Goal: Transaction & Acquisition: Purchase product/service

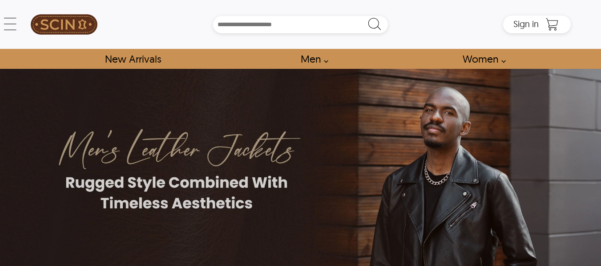
click at [315, 59] on link "Men" at bounding box center [311, 59] width 43 height 20
click at [320, 59] on link "Men" at bounding box center [311, 59] width 43 height 20
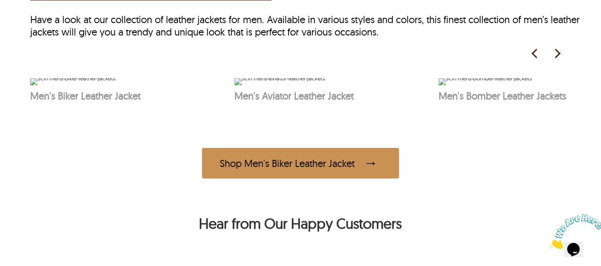
scroll to position [445, 0]
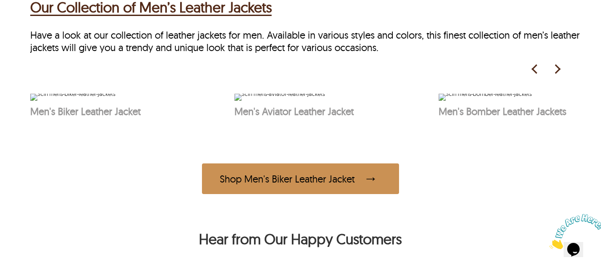
click at [555, 68] on img at bounding box center [556, 69] width 13 height 13
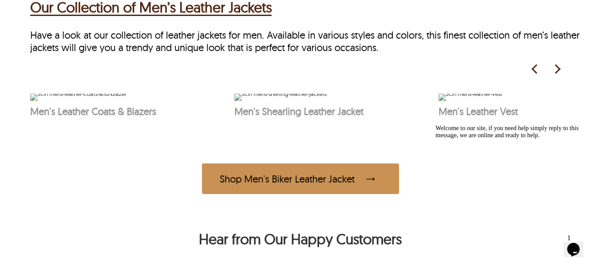
click at [555, 68] on img at bounding box center [556, 69] width 13 height 13
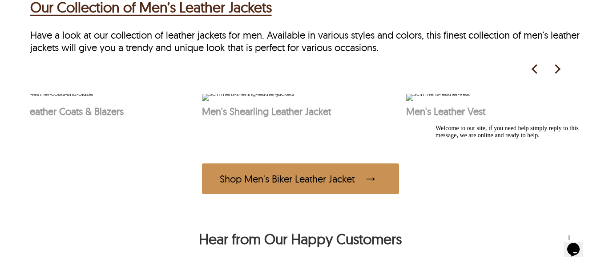
scroll to position [0, 645]
click at [555, 68] on img at bounding box center [556, 69] width 13 height 13
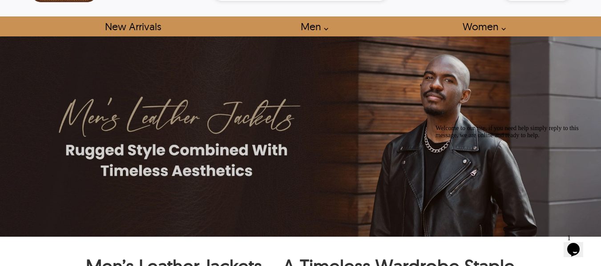
scroll to position [0, 0]
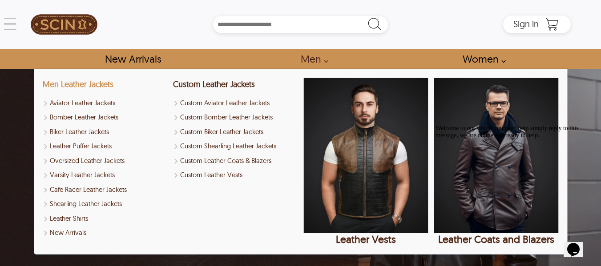
click at [85, 87] on link "Men Leather Jackets" at bounding box center [78, 84] width 71 height 10
click at [85, 83] on link "Men Leather Jackets" at bounding box center [78, 84] width 71 height 10
click at [87, 174] on link "Varsity Leather Jackets" at bounding box center [105, 175] width 124 height 10
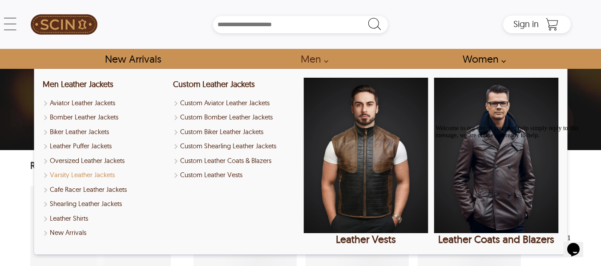
select select "********"
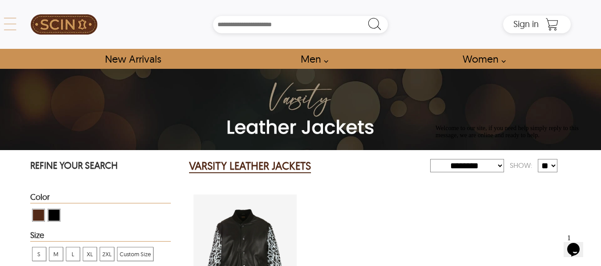
click at [30, 27] on div "← Menu New Arrivals Men Leather Jackets Aviator Leather Jackets Bomber Leather …" at bounding box center [300, 24] width 541 height 49
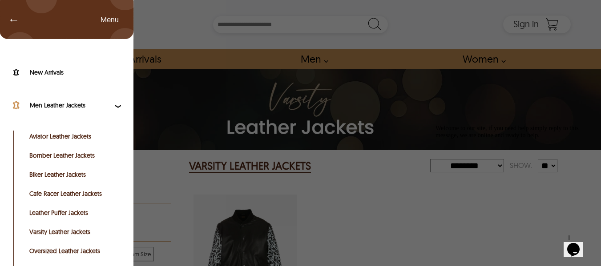
click at [60, 105] on label "Men Leather Jackets" at bounding box center [71, 105] width 83 height 9
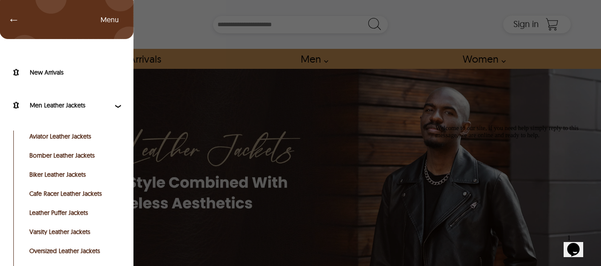
click at [30, 24] on div "← Menu New Arrivals Men Leather Jackets Aviator Leather Jackets Bomber Leather …" at bounding box center [300, 24] width 541 height 49
click at [61, 212] on link "Leather Puffer Jackets" at bounding box center [73, 212] width 89 height 9
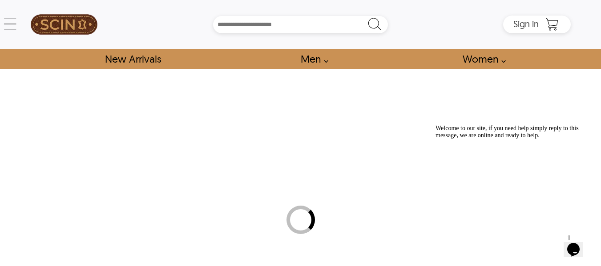
select select "********"
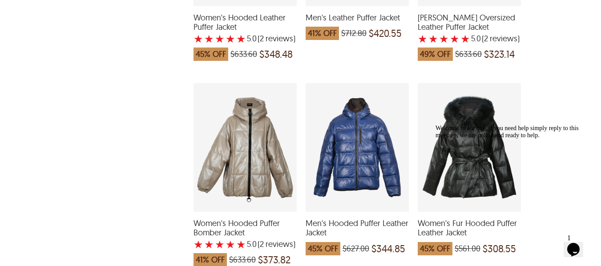
scroll to position [800, 0]
